Goal: Information Seeking & Learning: Learn about a topic

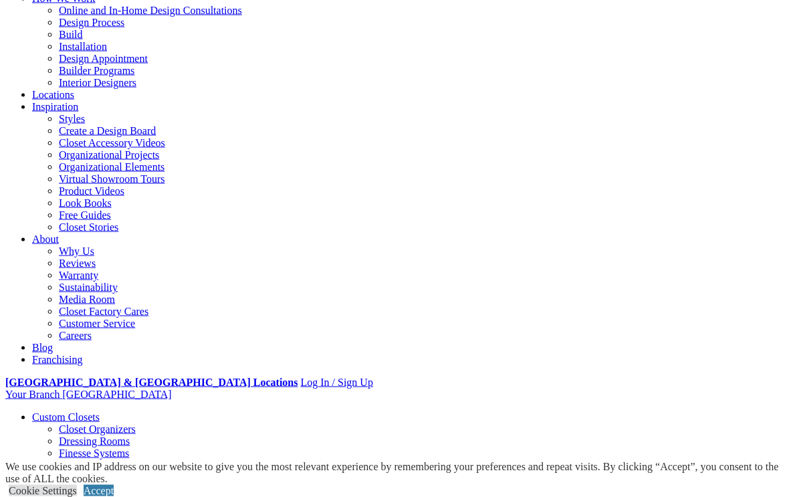
scroll to position [136, 0]
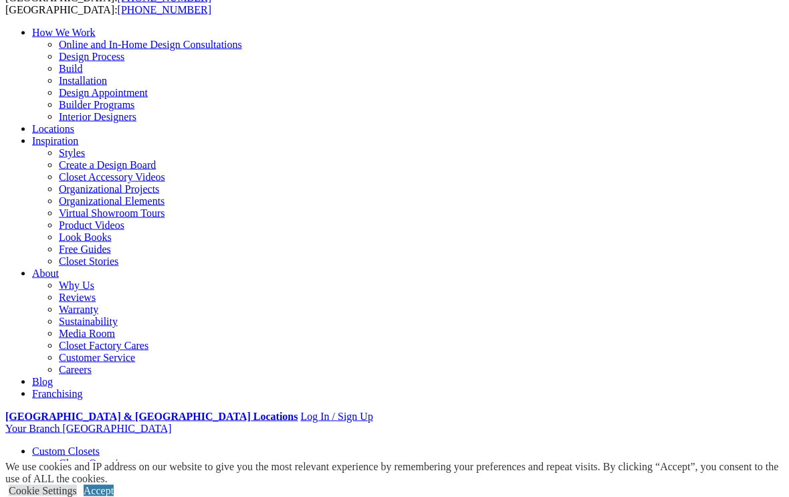
scroll to position [106, 0]
click at [99, 445] on link "Custom Closets" at bounding box center [66, 450] width 68 height 11
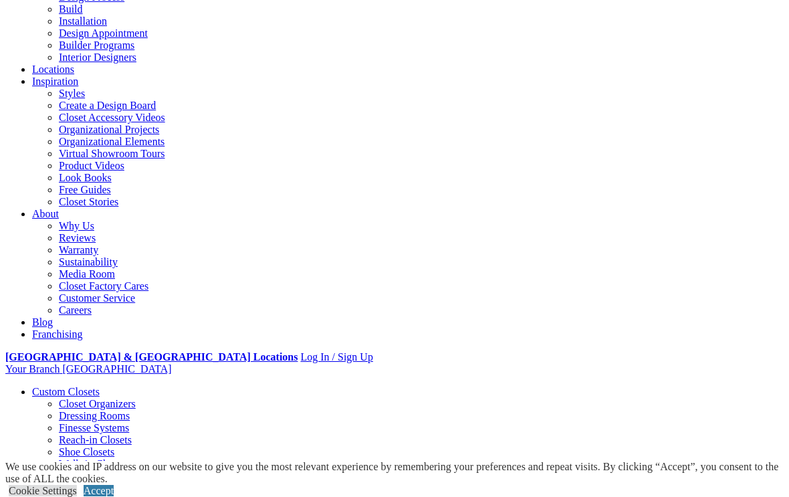
scroll to position [164, 0]
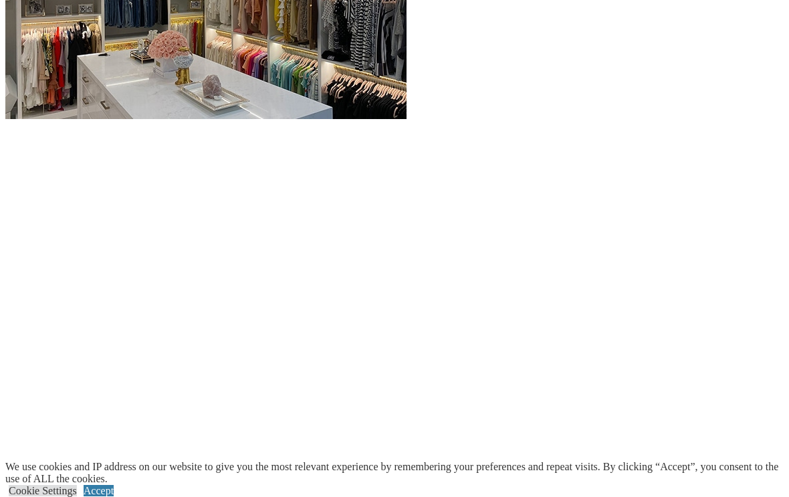
scroll to position [1527, 0]
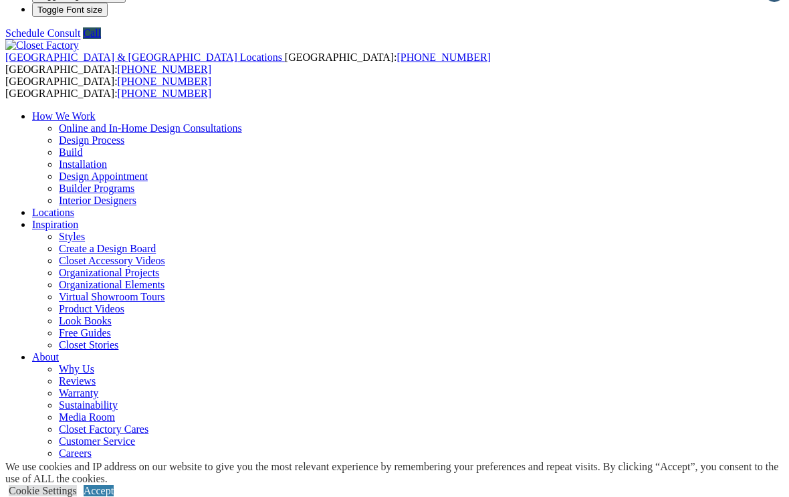
scroll to position [0, 0]
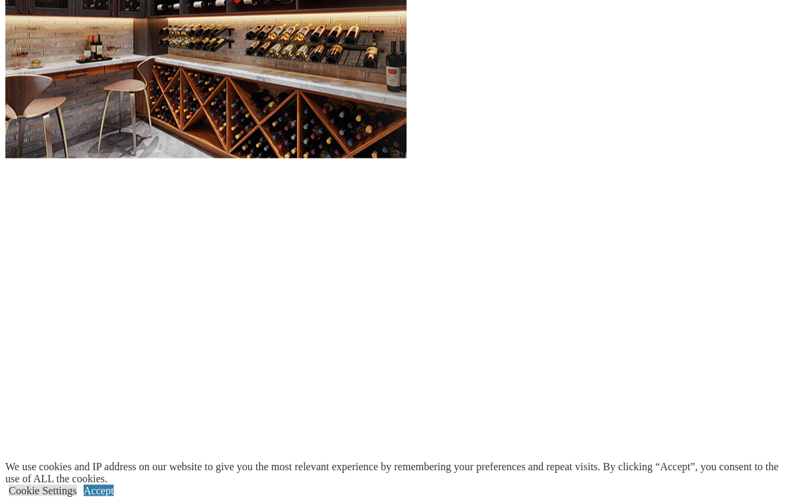
scroll to position [1437, 0]
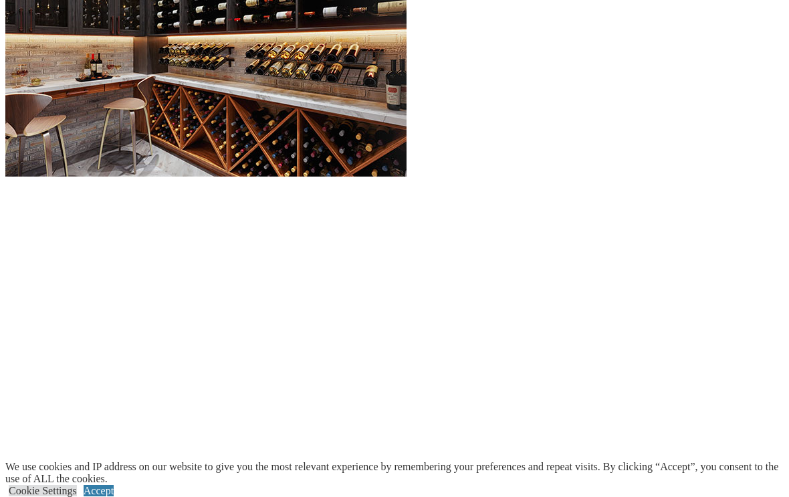
scroll to position [1418, 0]
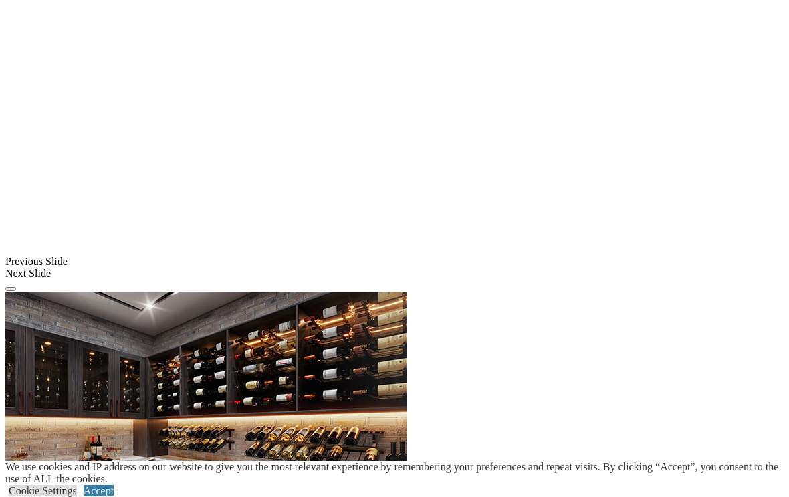
scroll to position [1035, 0]
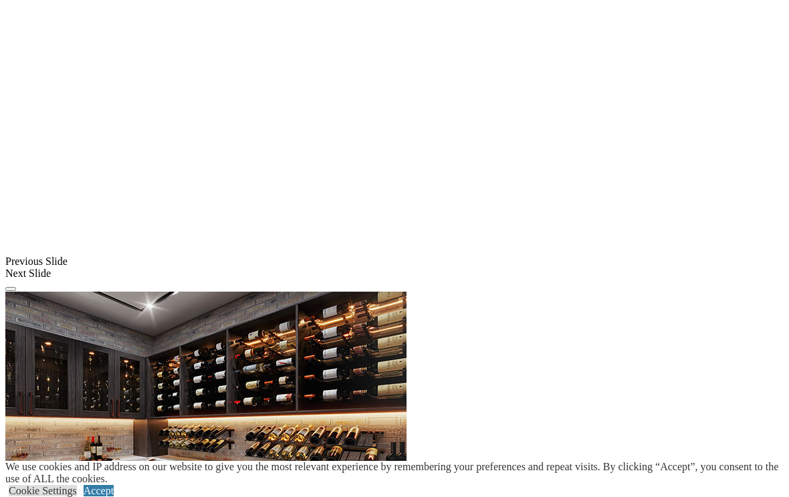
click at [77, 485] on link "Cookie Settings" at bounding box center [43, 490] width 68 height 11
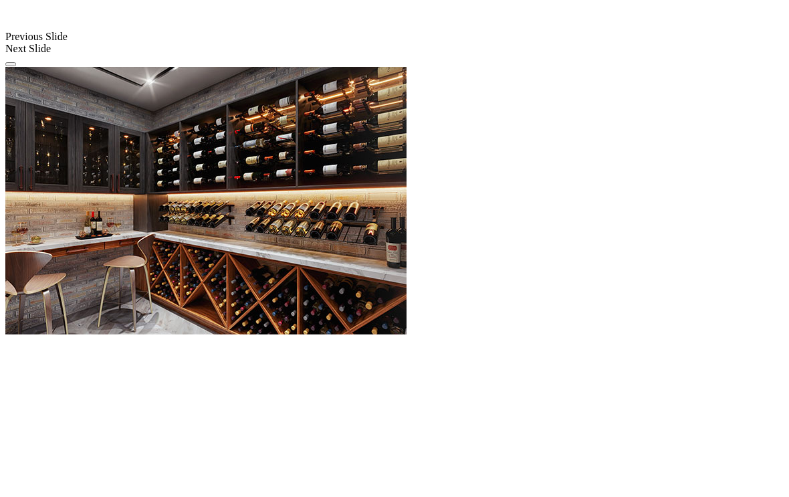
scroll to position [1257, 0]
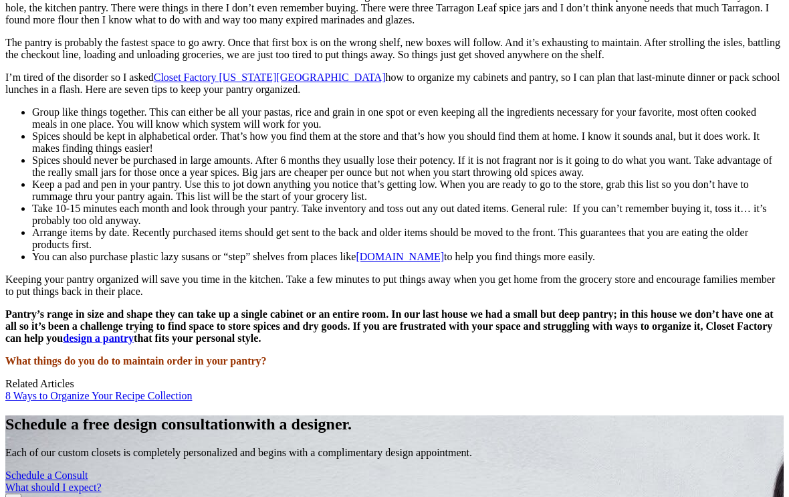
scroll to position [1251, 0]
